Goal: Information Seeking & Learning: Learn about a topic

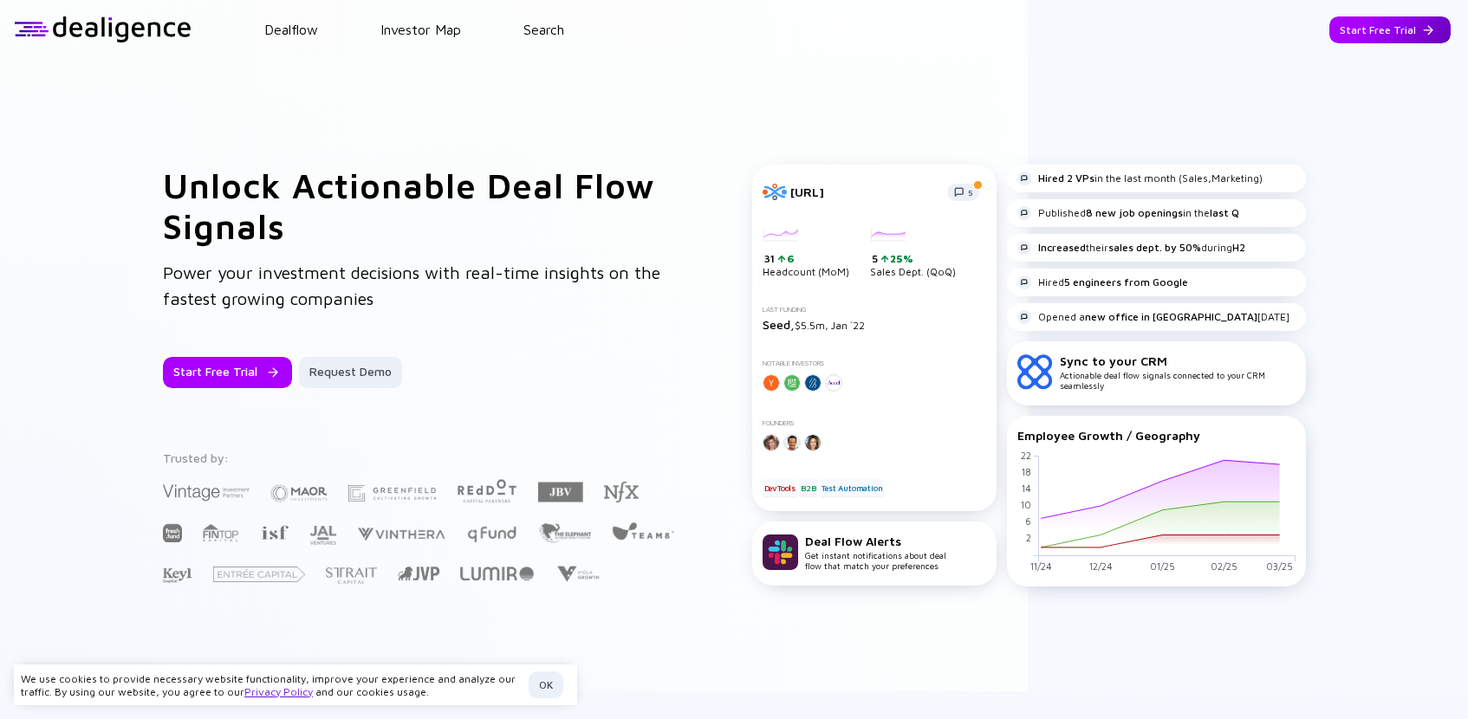
click at [1406, 24] on div "Start Free Trial" at bounding box center [1389, 29] width 121 height 27
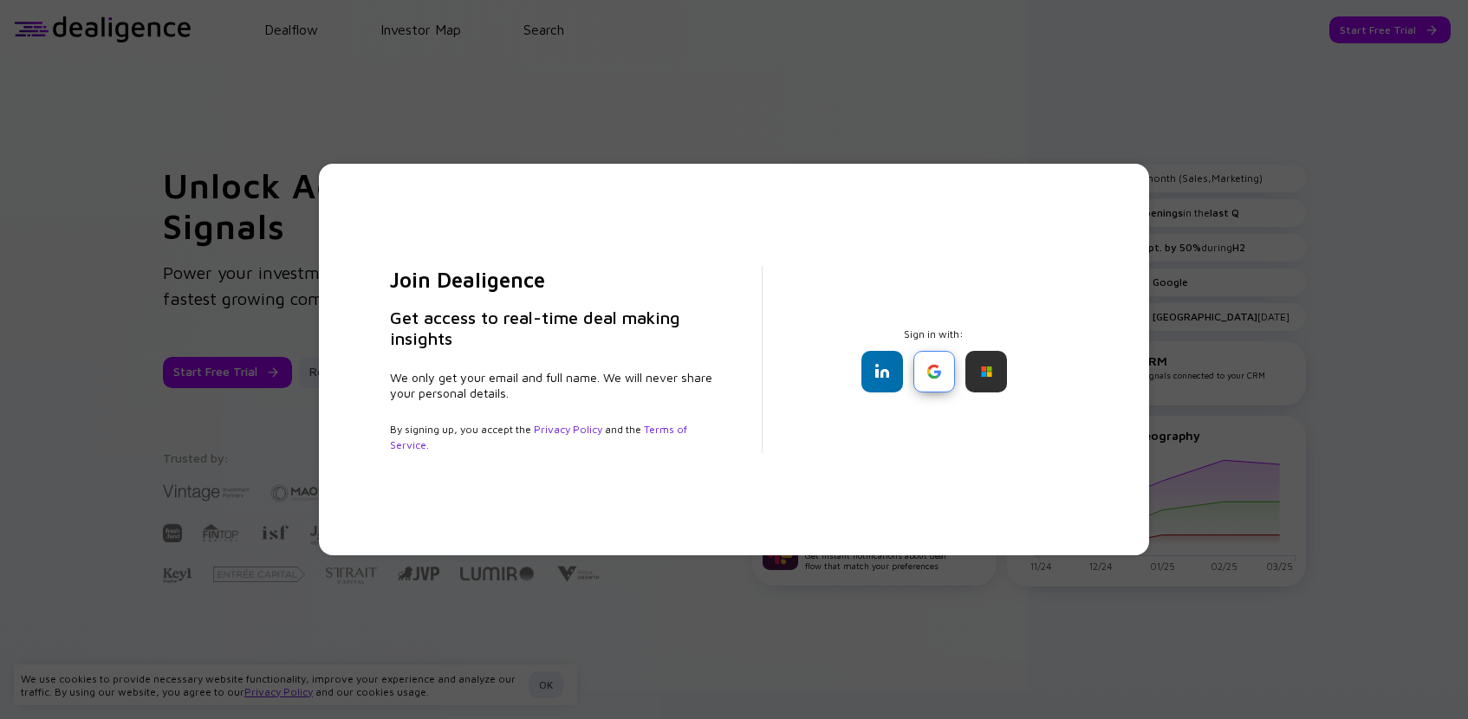
click at [932, 360] on div at bounding box center [934, 372] width 42 height 42
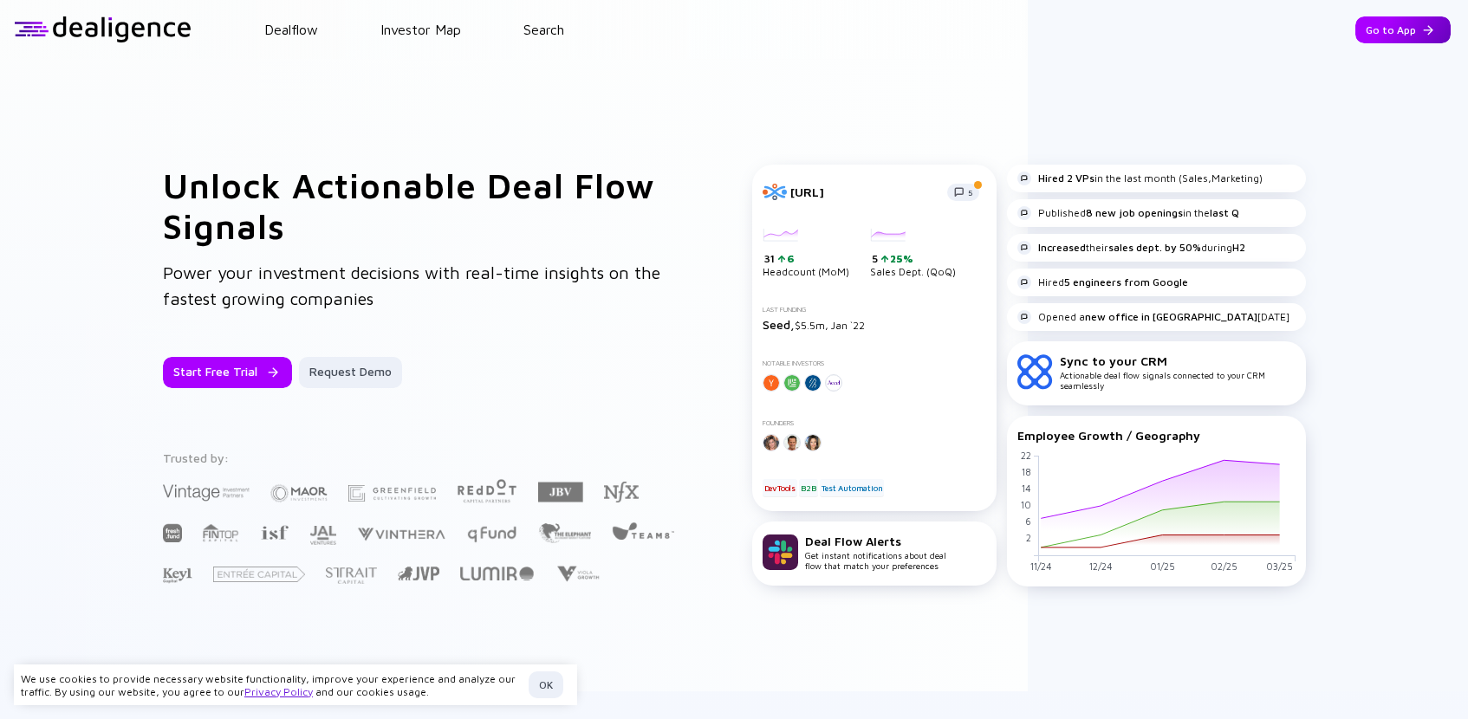
click at [1398, 29] on div "Go to App" at bounding box center [1402, 29] width 95 height 27
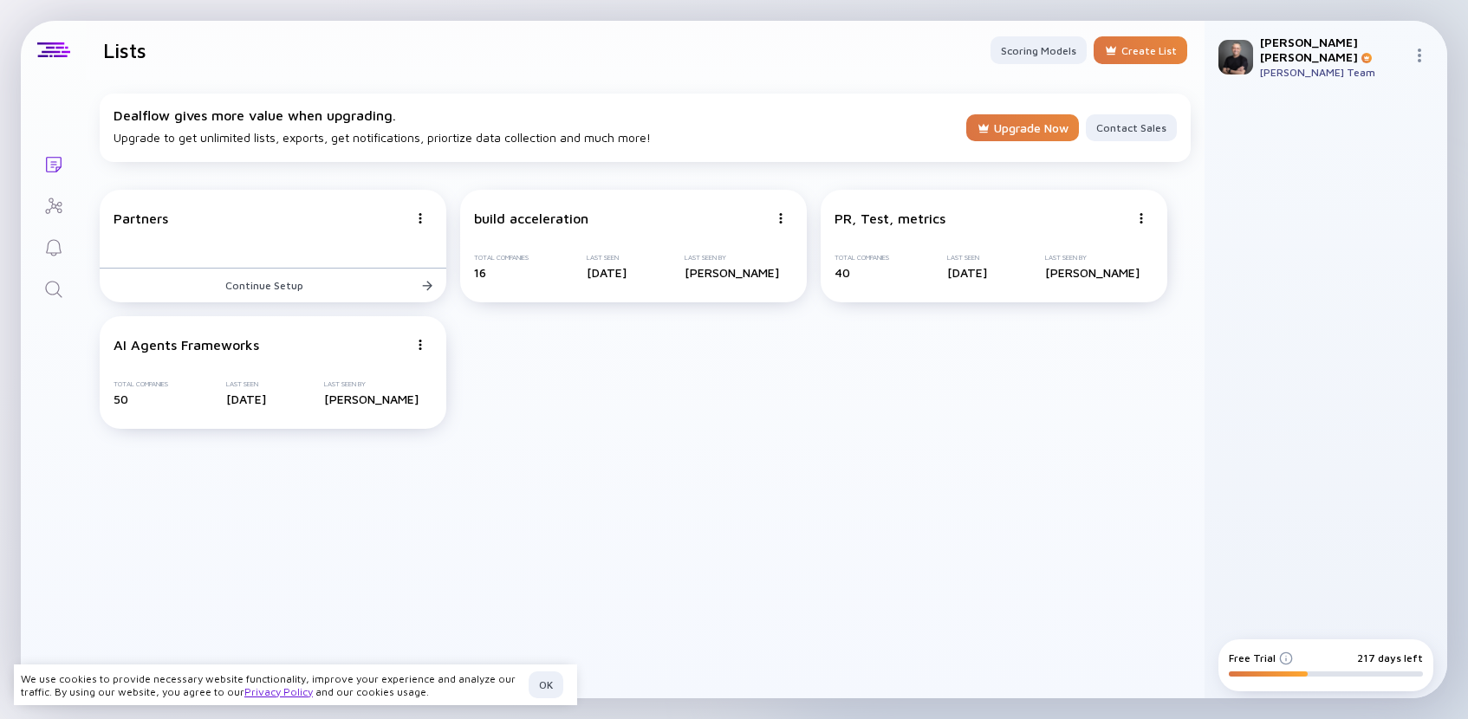
click at [55, 291] on icon "Search" at bounding box center [53, 289] width 21 height 21
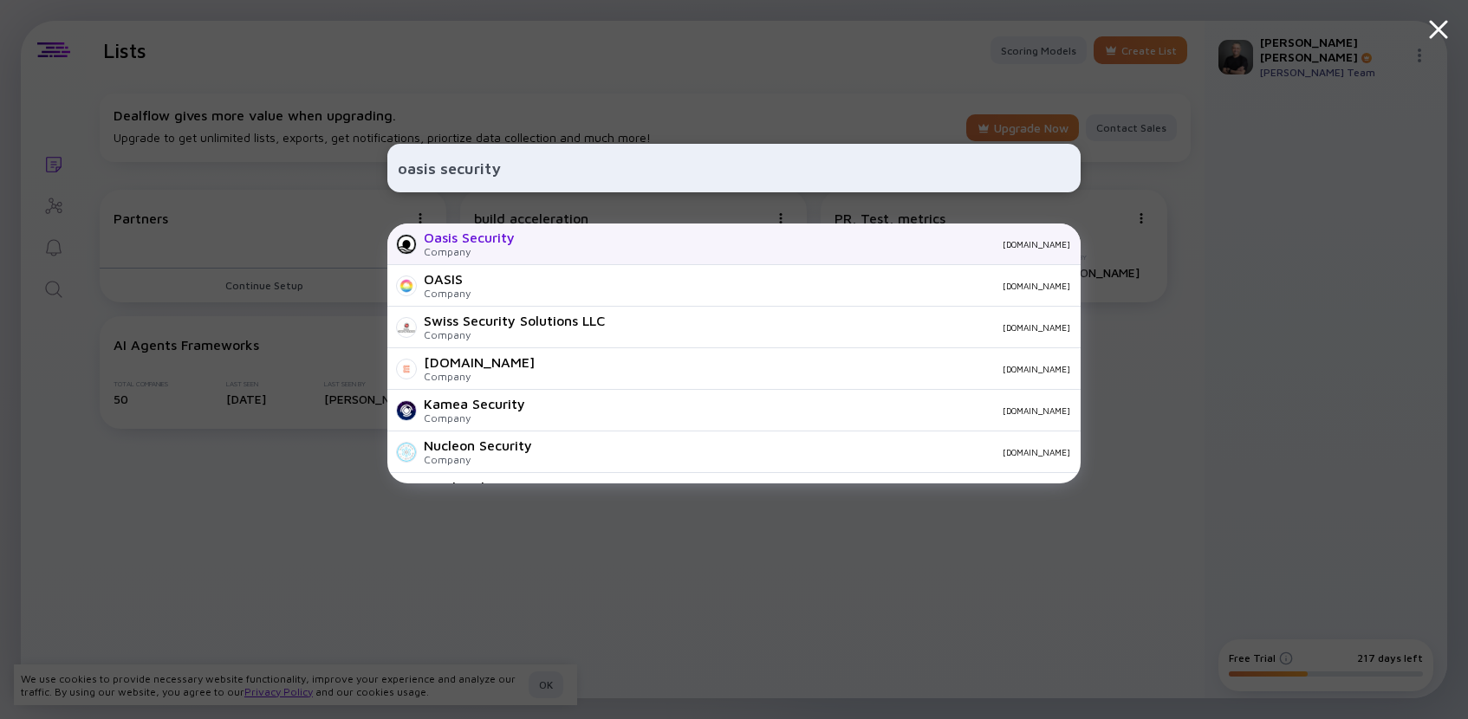
type input "oasis security"
click at [506, 238] on div "Oasis Security" at bounding box center [469, 238] width 91 height 16
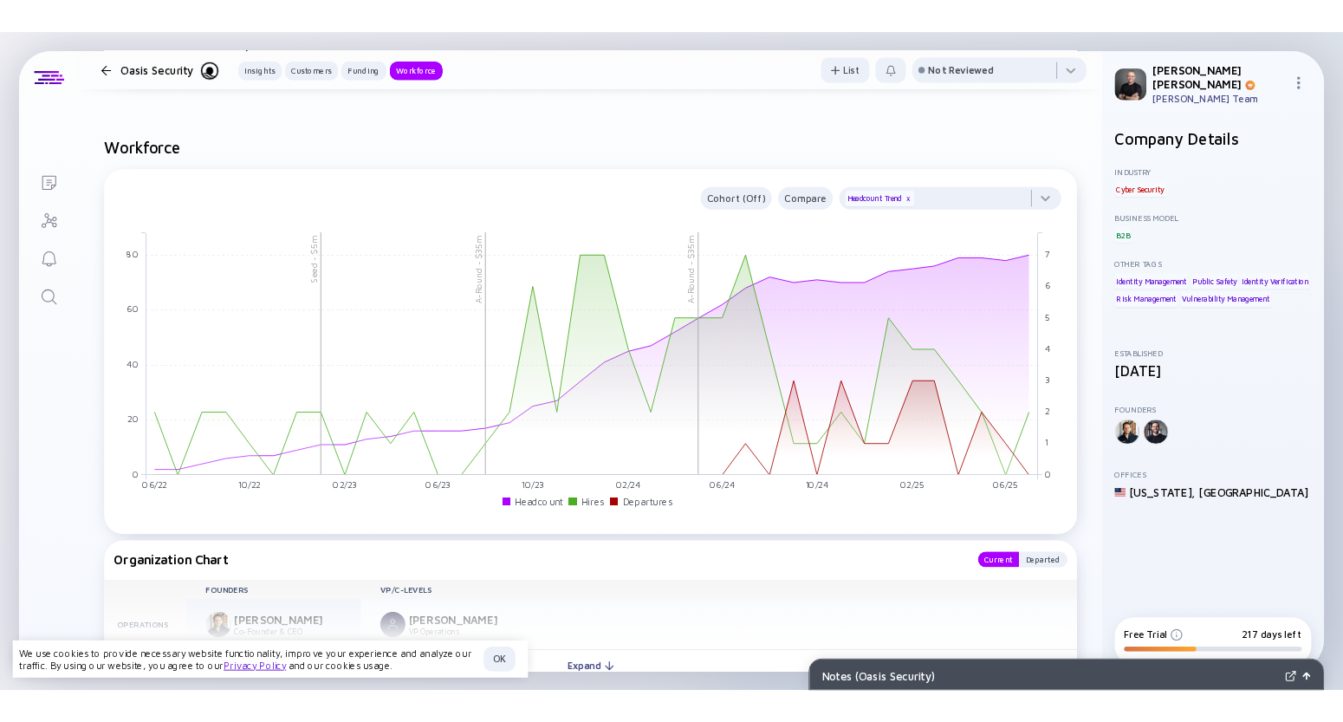
scroll to position [1764, 0]
